Goal: Information Seeking & Learning: Understand process/instructions

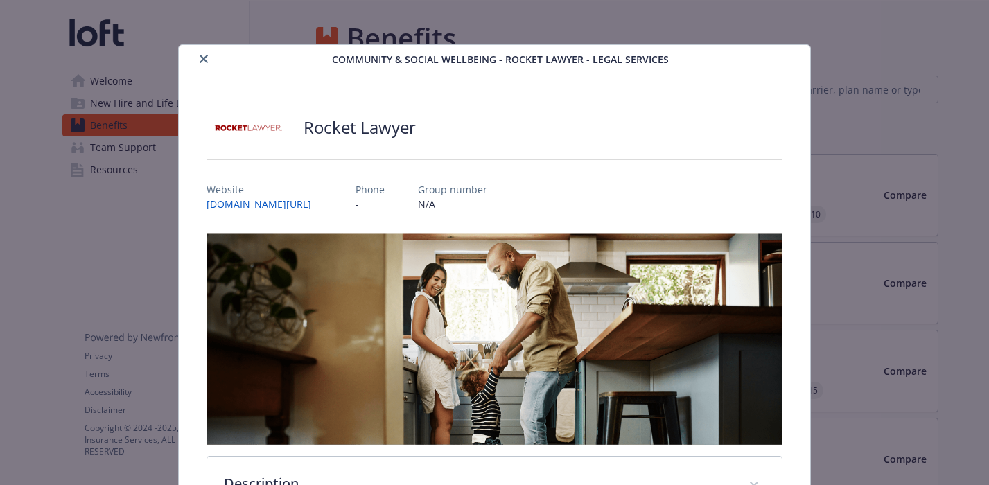
scroll to position [42, 0]
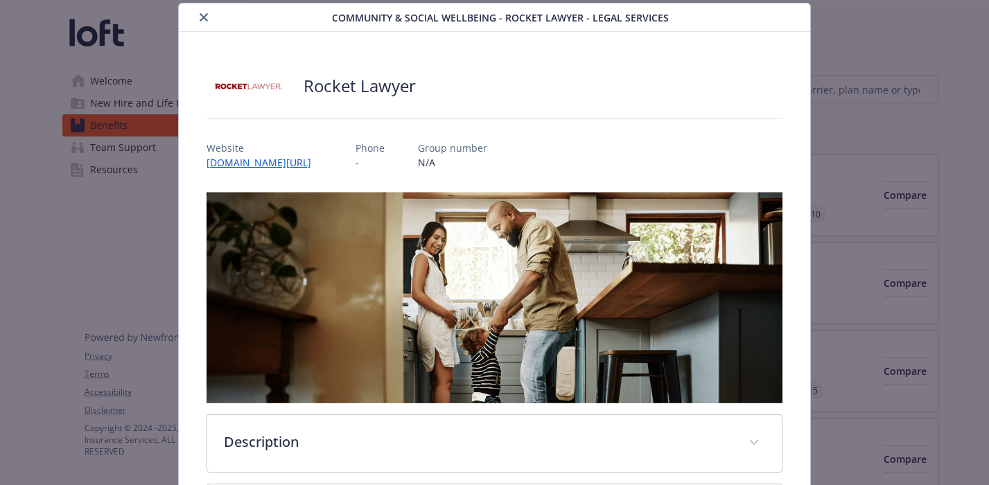
click at [203, 15] on icon "close" at bounding box center [204, 17] width 8 height 8
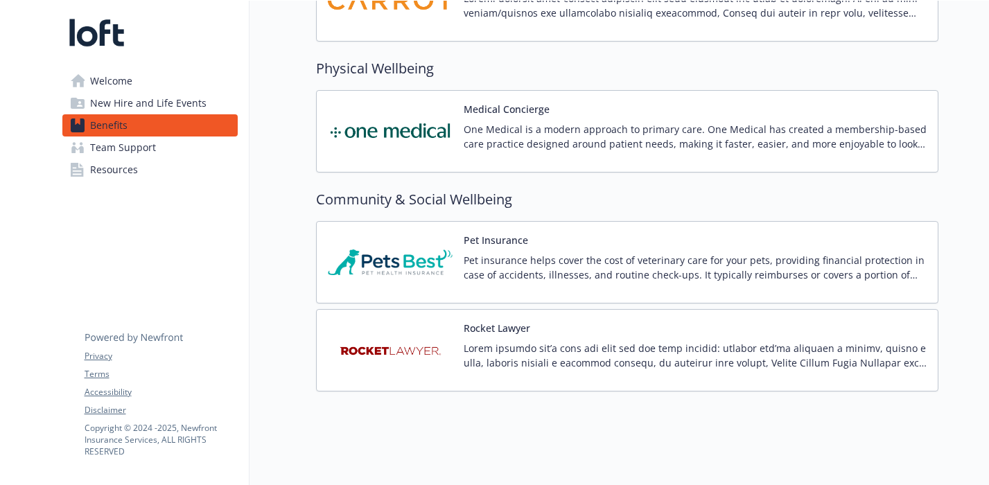
scroll to position [3009, 0]
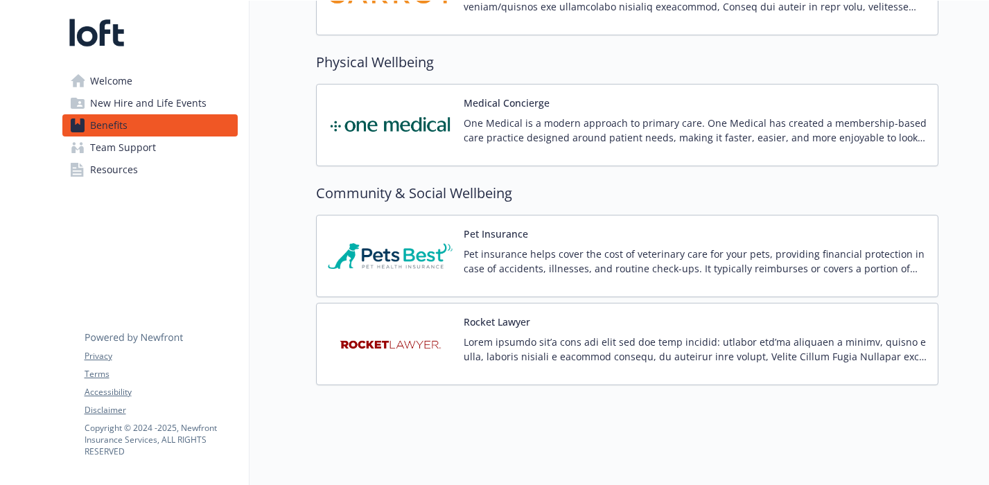
click at [551, 359] on p at bounding box center [695, 349] width 463 height 29
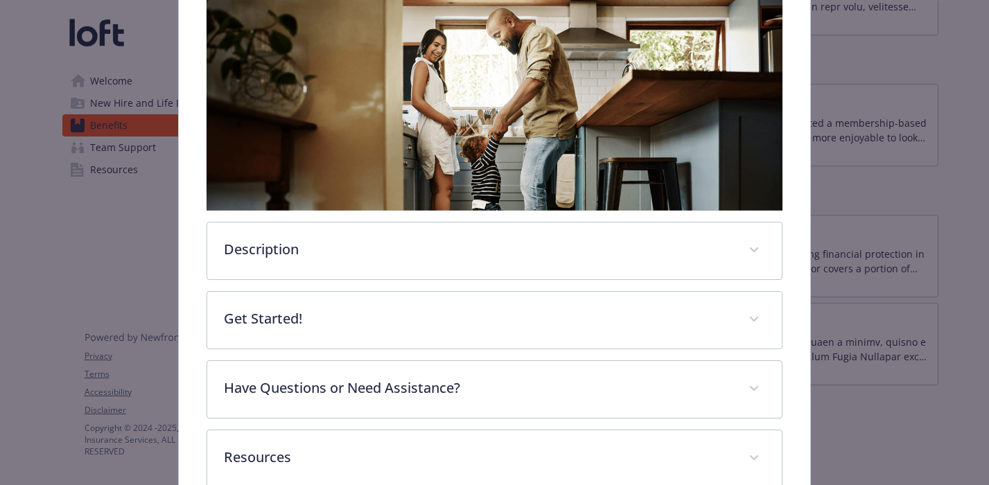
scroll to position [238, 0]
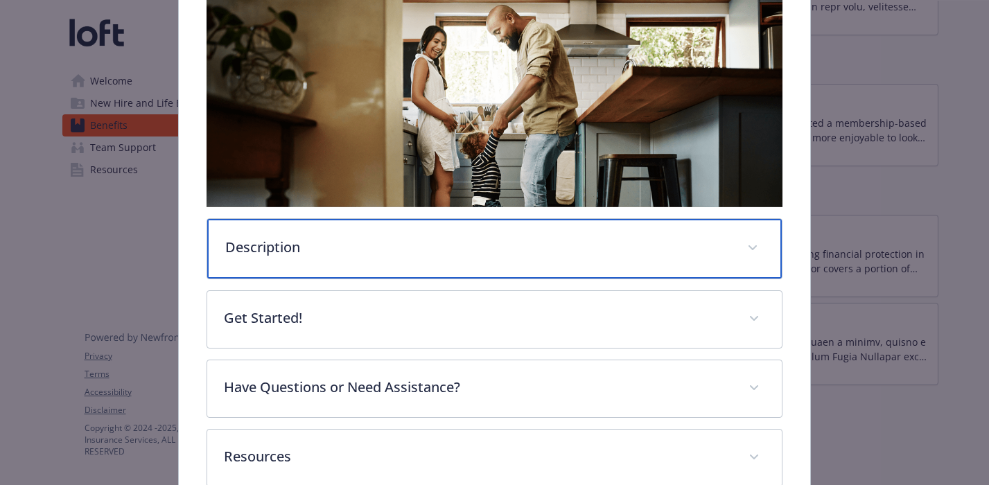
click at [755, 243] on span "details for plan Community & Social Wellbeing - Rocket Lawyer - Legal Services" at bounding box center [752, 248] width 22 height 22
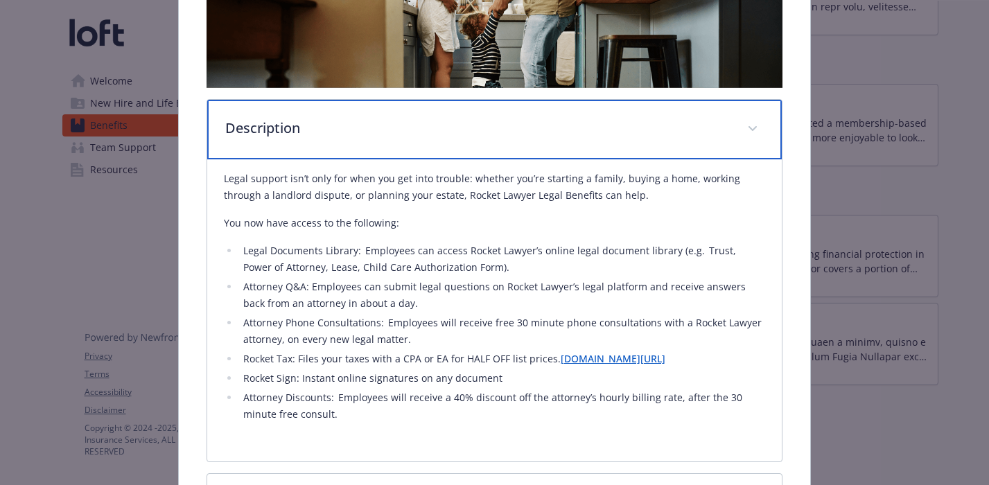
scroll to position [360, 0]
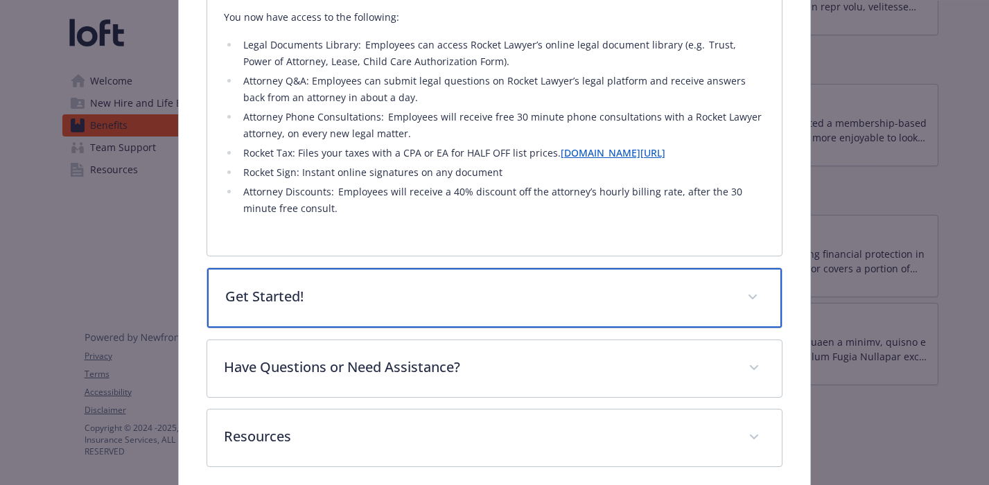
click at [747, 294] on span "details for plan Community & Social Wellbeing - Rocket Lawyer - Legal Services" at bounding box center [752, 297] width 22 height 22
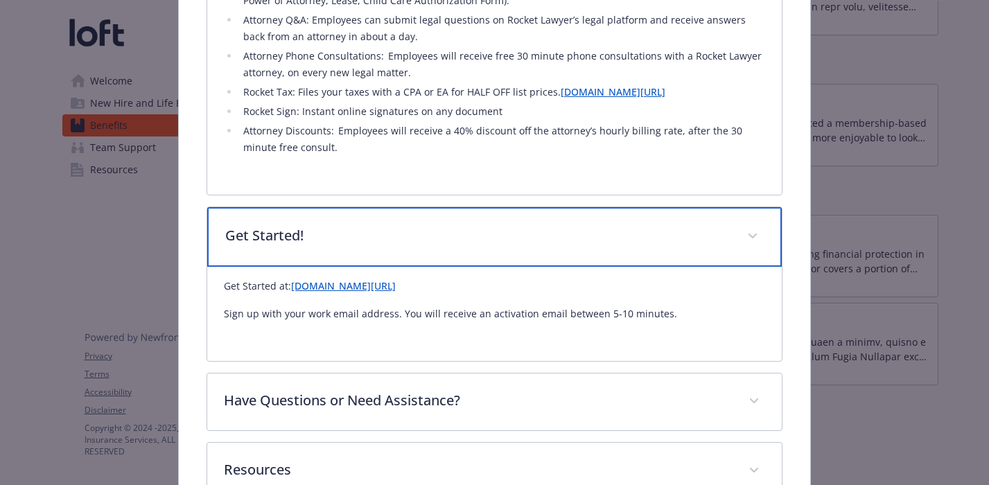
scroll to position [641, 0]
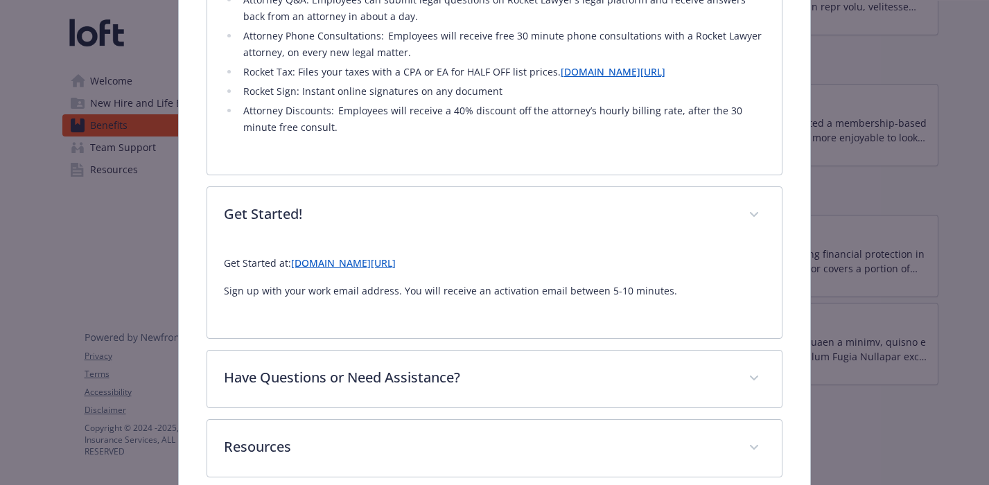
click at [369, 267] on link "[DOMAIN_NAME][URL]" at bounding box center [343, 262] width 105 height 13
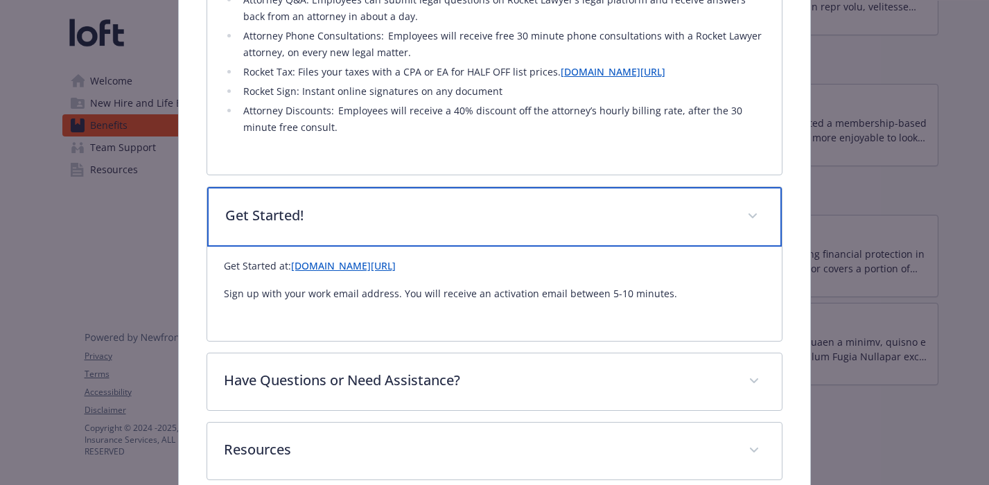
drag, startPoint x: 746, startPoint y: 231, endPoint x: 746, endPoint y: 57, distance: 173.9
click at [746, 57] on div "Description Legal support isn’t only for when you get into trouble: whether you…" at bounding box center [494, 37] width 576 height 888
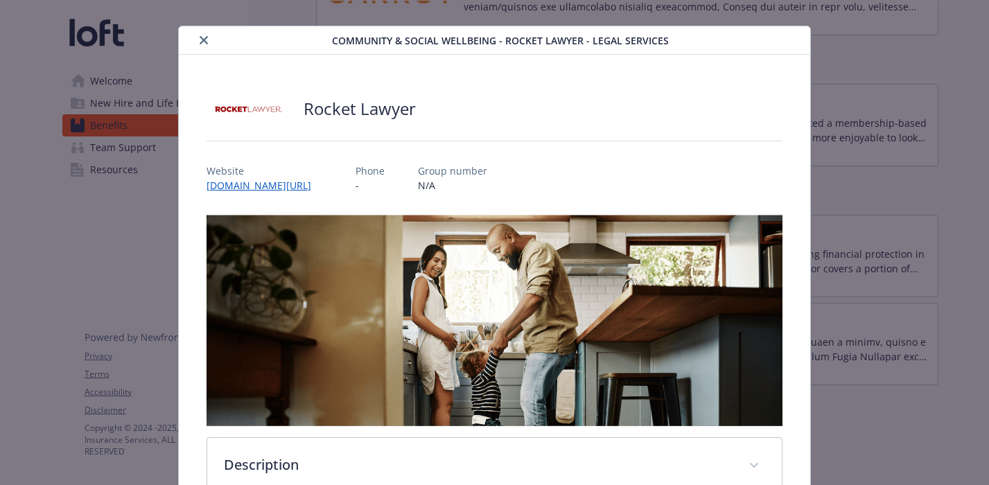
scroll to position [0, 0]
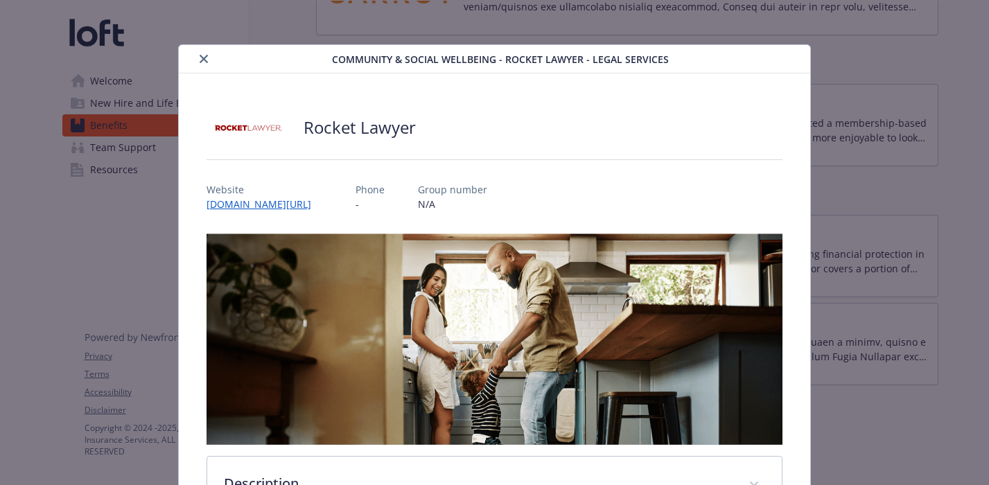
click at [202, 55] on icon "close" at bounding box center [204, 59] width 8 height 8
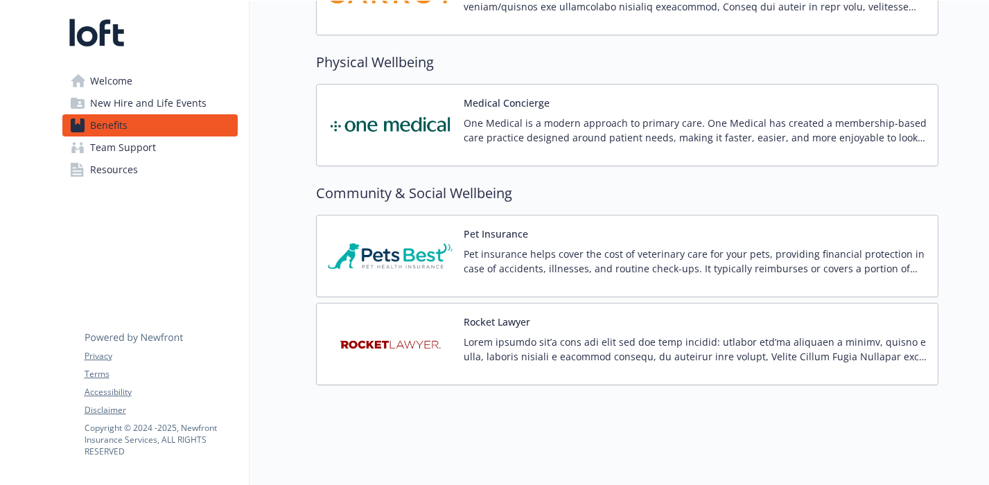
click at [495, 358] on p at bounding box center [695, 349] width 463 height 29
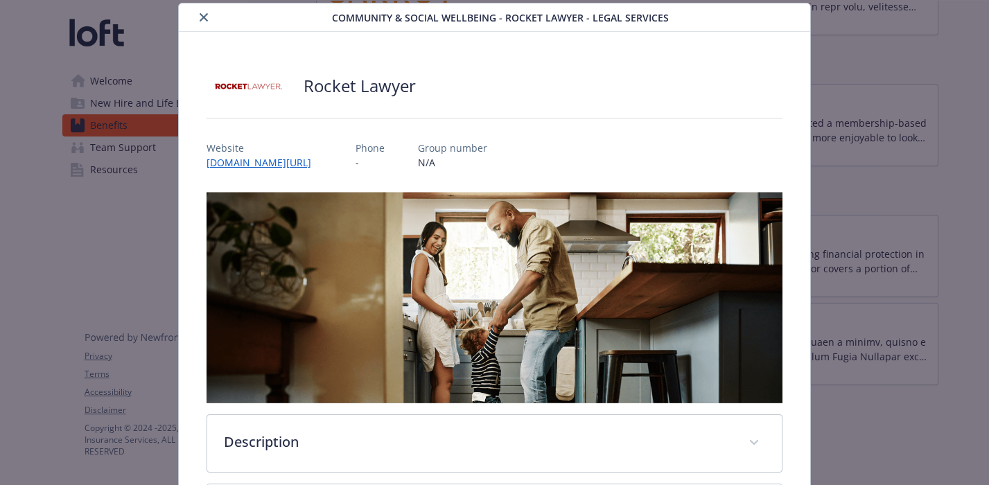
scroll to position [315, 0]
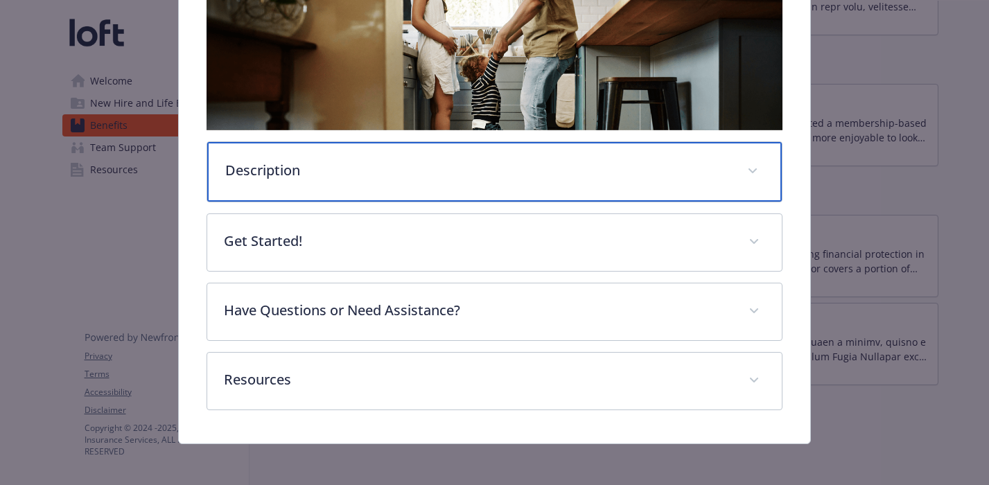
click at [766, 179] on div "Description" at bounding box center [494, 172] width 574 height 60
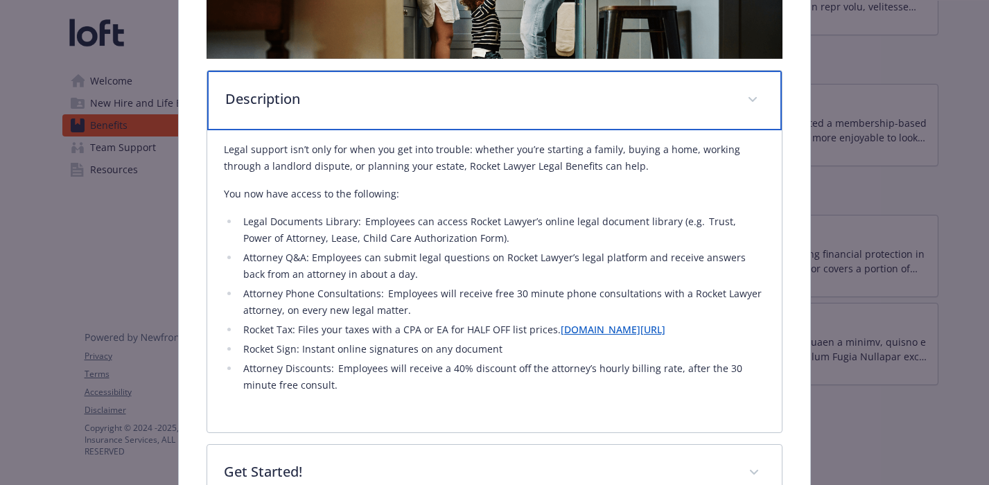
scroll to position [397, 0]
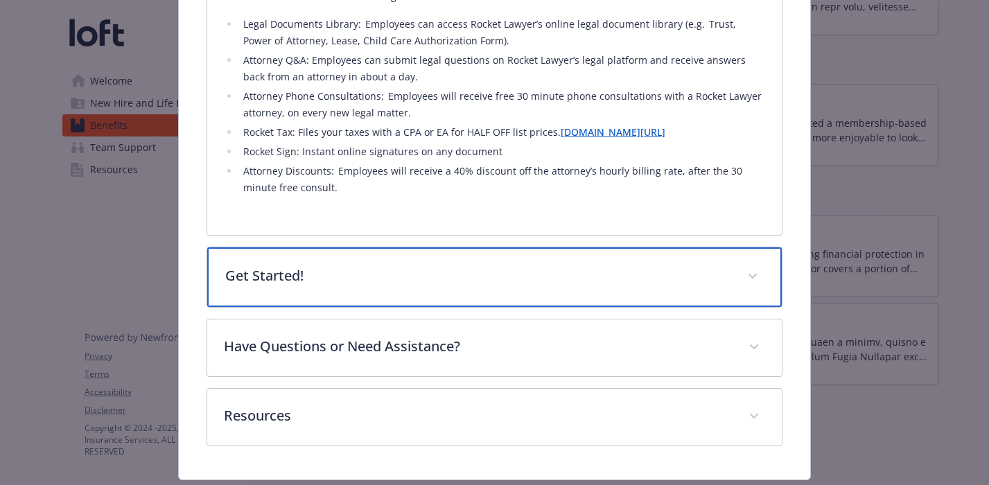
click at [590, 285] on div "Get Started!" at bounding box center [494, 277] width 574 height 60
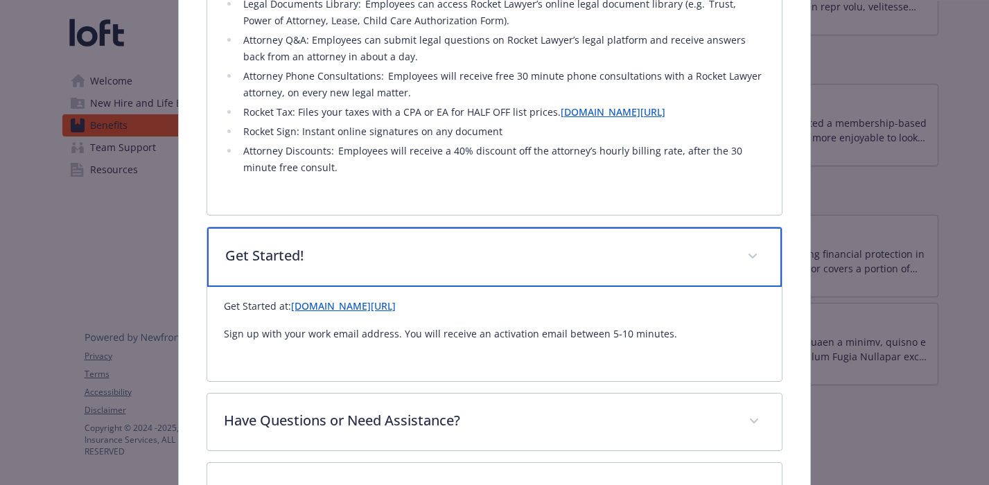
scroll to position [602, 0]
